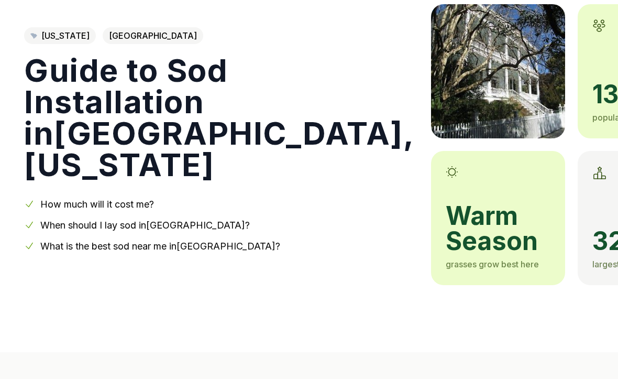
scroll to position [81, 0]
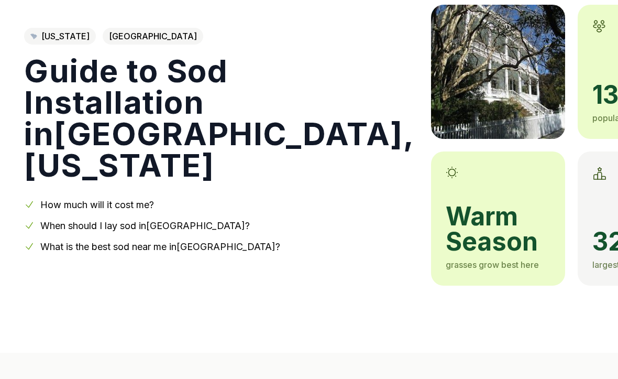
click at [60, 226] on link "When should I lay sod in [GEOGRAPHIC_DATA] ?" at bounding box center [145, 225] width 210 height 11
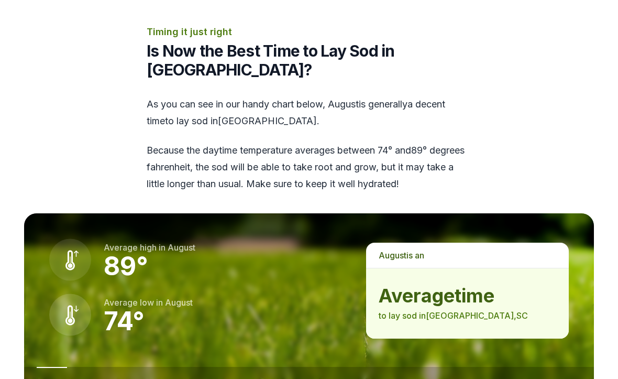
scroll to position [1274, 0]
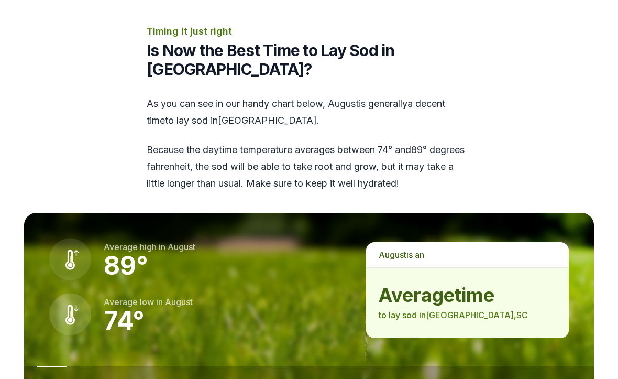
click at [108, 366] on button "september" at bounding box center [106, 385] width 45 height 39
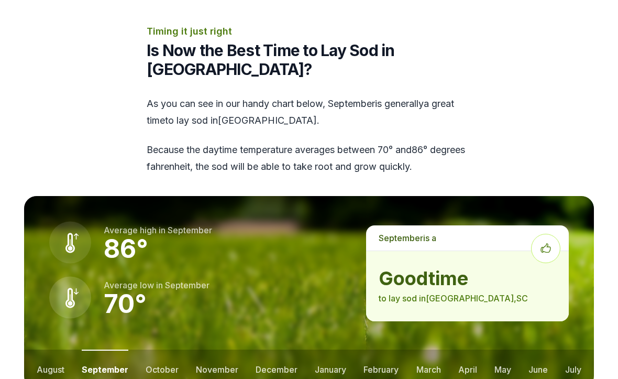
click at [59, 349] on button "august" at bounding box center [51, 368] width 28 height 39
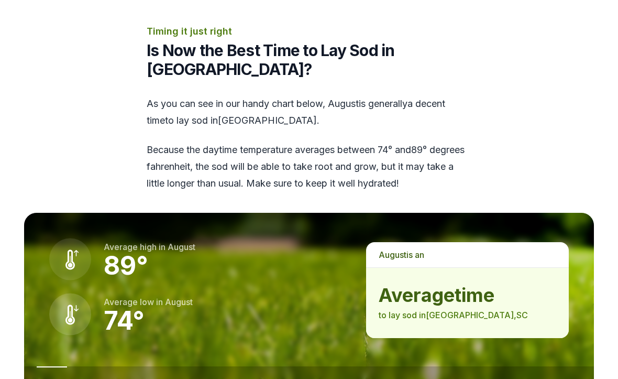
click at [163, 366] on button "october" at bounding box center [162, 385] width 33 height 39
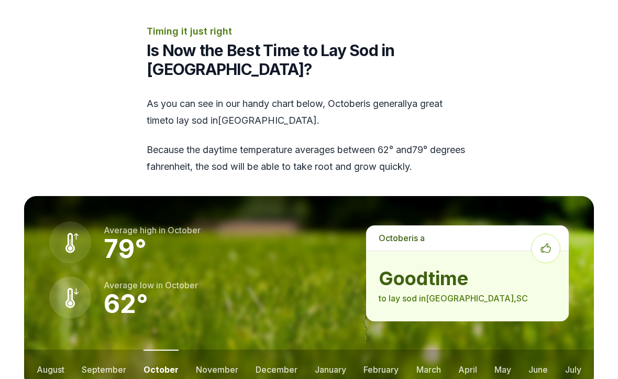
click at [220, 349] on button "november" at bounding box center [217, 368] width 42 height 39
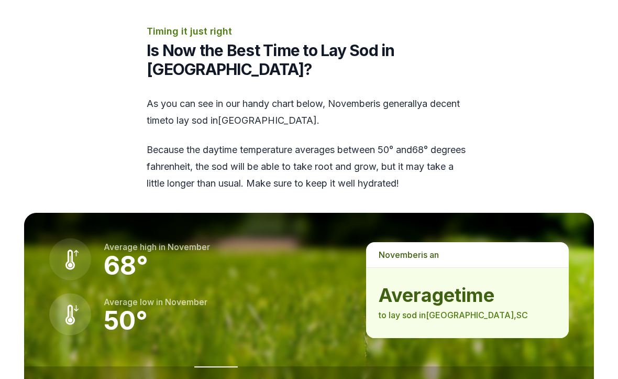
click at [292, 366] on button "december" at bounding box center [276, 385] width 42 height 39
click at [336, 366] on button "january" at bounding box center [330, 385] width 31 height 39
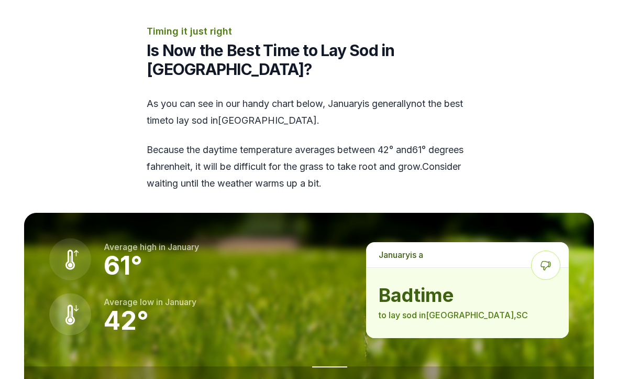
click at [386, 366] on button "february" at bounding box center [382, 385] width 35 height 39
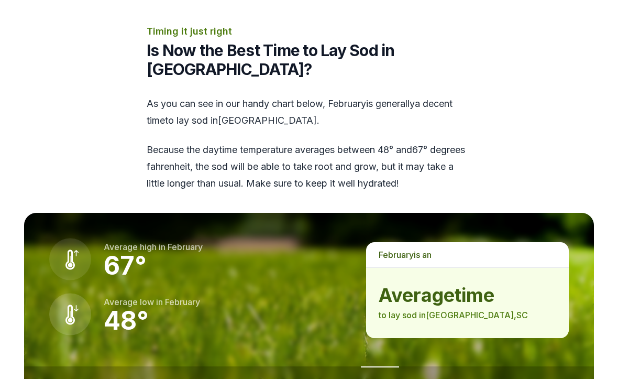
click at [434, 366] on button "march" at bounding box center [428, 385] width 25 height 39
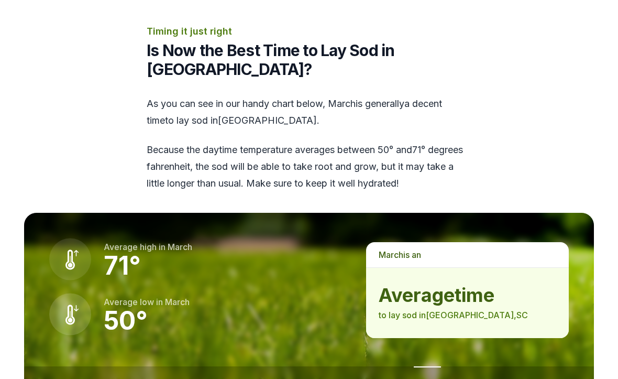
click at [475, 366] on button "april" at bounding box center [467, 385] width 19 height 39
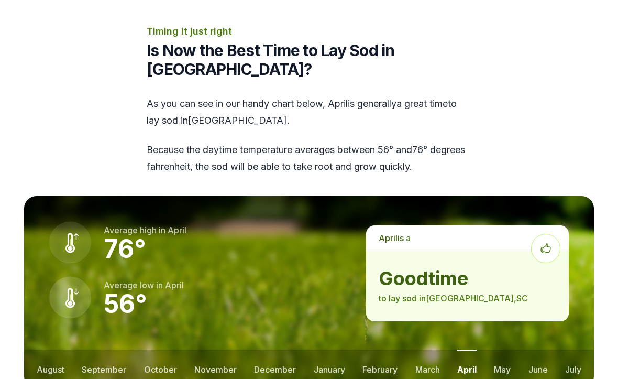
click at [509, 349] on button "may" at bounding box center [502, 368] width 17 height 39
click at [558, 349] on ul "august september october november december january february march april may jun…" at bounding box center [309, 368] width 570 height 39
click at [543, 349] on button "june" at bounding box center [538, 368] width 19 height 39
click at [587, 349] on ul "august september october november december january february march april may jun…" at bounding box center [309, 368] width 570 height 39
click at [581, 349] on button "july" at bounding box center [573, 368] width 16 height 39
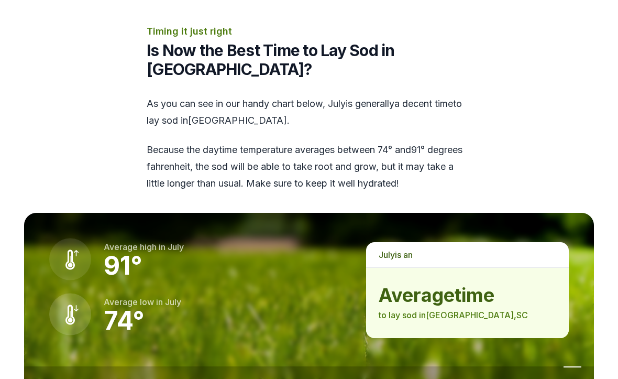
click at [53, 366] on button "august" at bounding box center [51, 385] width 28 height 39
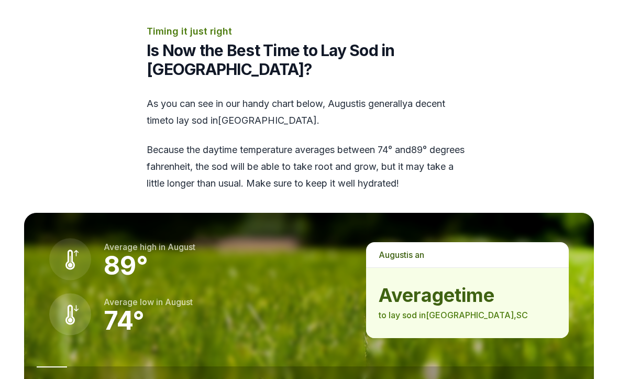
click at [102, 366] on button "september" at bounding box center [106, 385] width 45 height 39
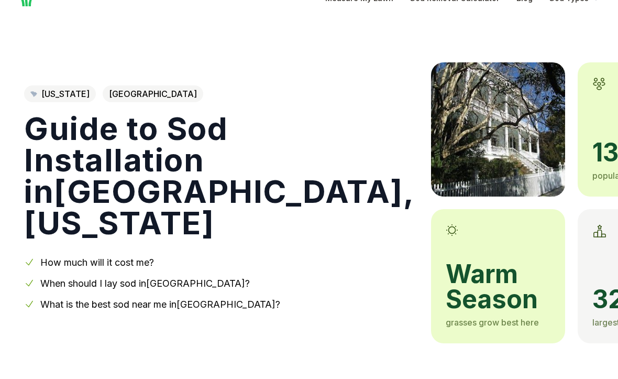
scroll to position [0, 0]
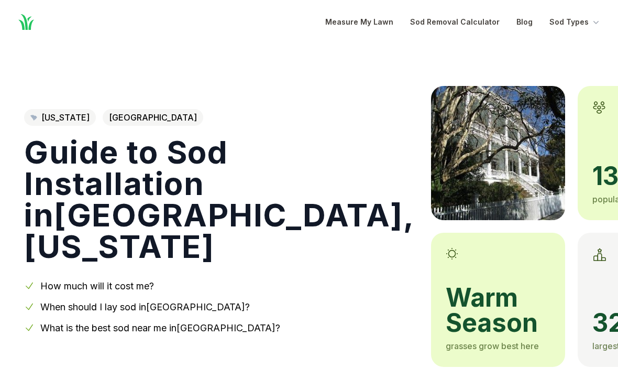
scroll to position [109, 0]
